Goal: Information Seeking & Learning: Learn about a topic

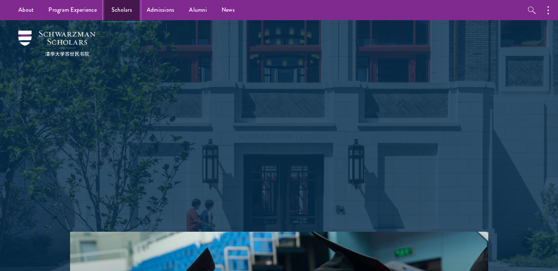
click at [117, 9] on link "Scholars" at bounding box center [121, 10] width 35 height 20
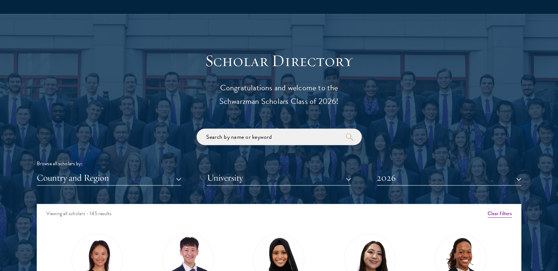
scroll to position [836, 0]
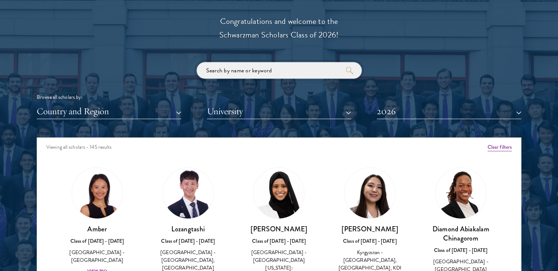
click at [276, 73] on input "search" at bounding box center [279, 70] width 165 height 16
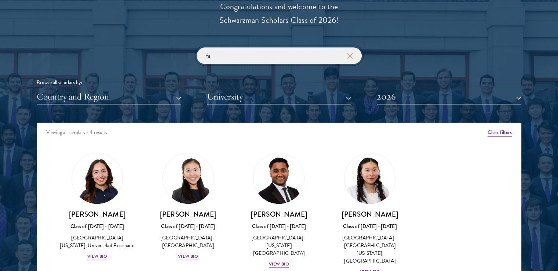
scroll to position [876, 0]
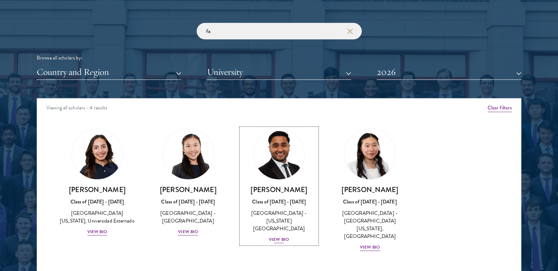
click at [280, 223] on div "[GEOGRAPHIC_DATA] - [US_STATE][GEOGRAPHIC_DATA]" at bounding box center [279, 220] width 76 height 23
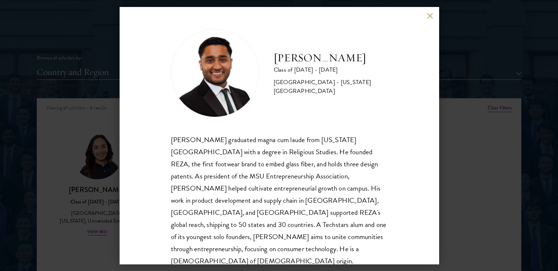
click at [491, 125] on div "[PERSON_NAME] Class of [DATE] - [DATE] [GEOGRAPHIC_DATA] - [US_STATE][GEOGRAPHI…" at bounding box center [279, 135] width 558 height 271
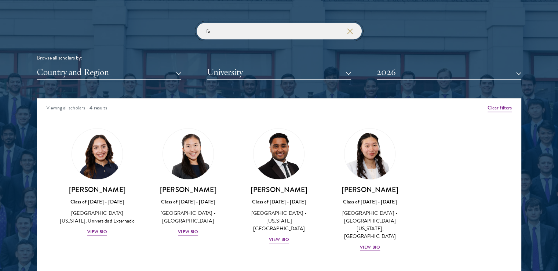
click at [293, 28] on input "fa" at bounding box center [279, 31] width 165 height 16
type input "f"
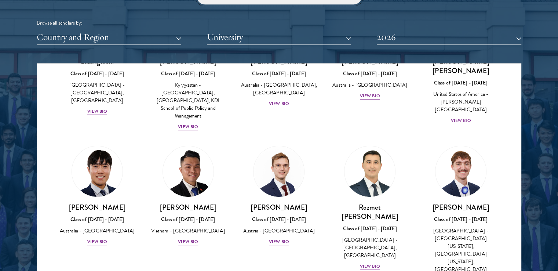
scroll to position [911, 0]
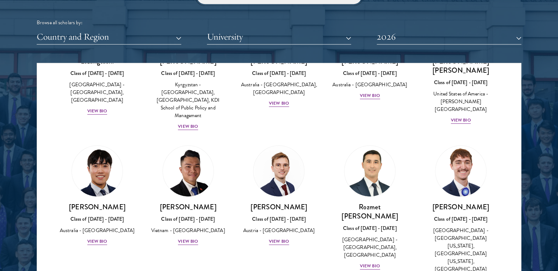
type input "tra"
click at [465, 241] on div "[GEOGRAPHIC_DATA] - [GEOGRAPHIC_DATA][US_STATE], [GEOGRAPHIC_DATA][US_STATE], […" at bounding box center [460, 253] width 76 height 54
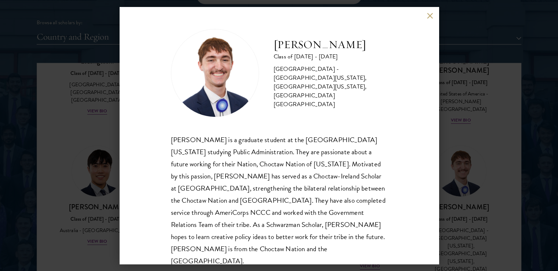
click at [438, 104] on div "[PERSON_NAME] Class of [DATE] - [DATE] [GEOGRAPHIC_DATA] - [GEOGRAPHIC_DATA][US…" at bounding box center [279, 135] width 319 height 257
click at [427, 18] on button at bounding box center [430, 15] width 6 height 6
